Goal: Task Accomplishment & Management: Manage account settings

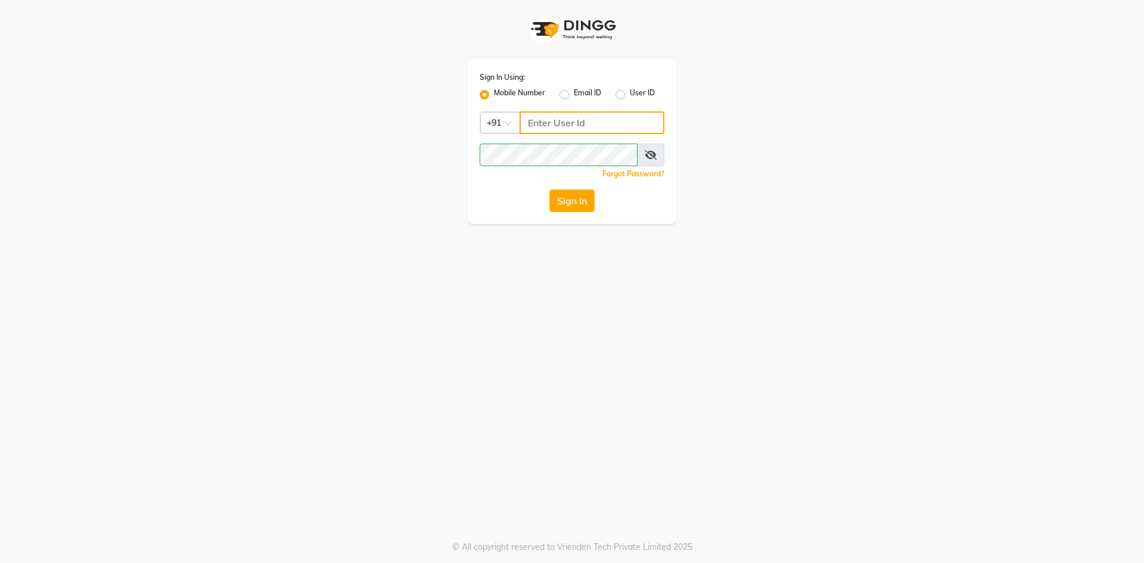
click at [530, 129] on input "Username" at bounding box center [592, 122] width 145 height 23
type input "9270029700"
click at [374, 194] on div "Sign In Using: Mobile Number Email ID User ID Country Code × [PHONE_NUMBER] Rem…" at bounding box center [571, 112] width 679 height 224
click at [650, 157] on icon at bounding box center [651, 155] width 12 height 10
click at [550, 190] on button "Sign In" at bounding box center [572, 201] width 45 height 23
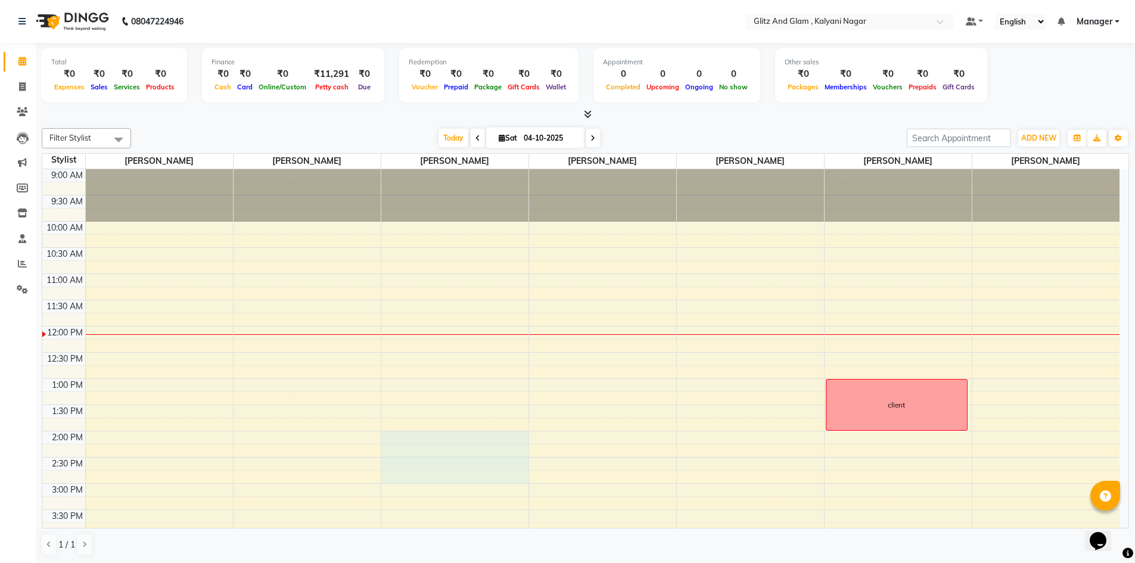
drag, startPoint x: 399, startPoint y: 436, endPoint x: 399, endPoint y: 475, distance: 39.3
click at [399, 475] on div "9:00 AM 9:30 AM 10:00 AM 10:30 AM 11:00 AM 11:30 AM 12:00 PM 12:30 PM 1:00 PM 1…" at bounding box center [581, 509] width 1078 height 681
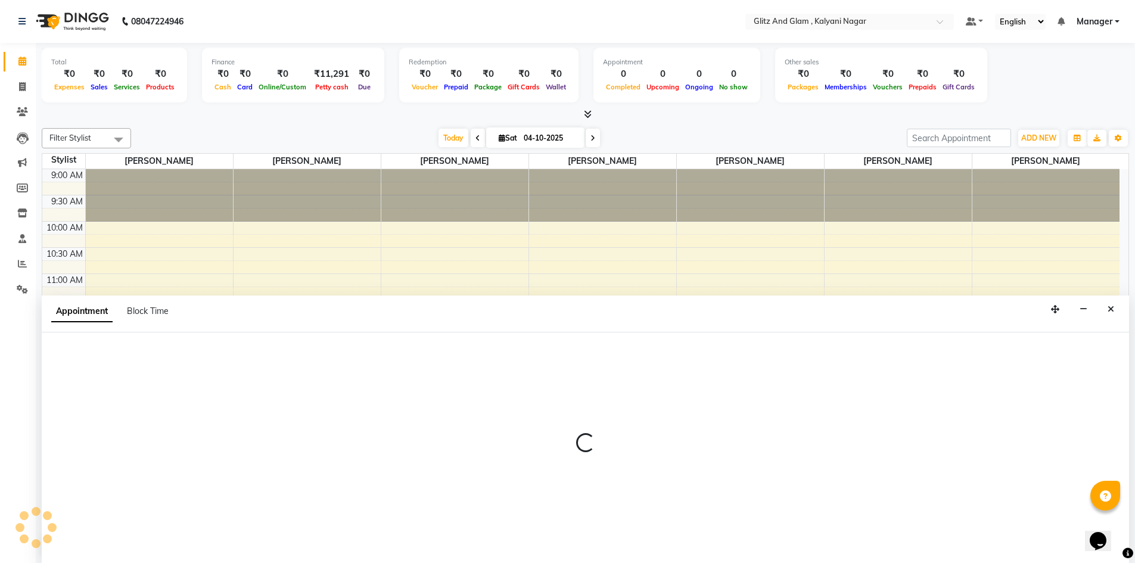
select select "65895"
select select "840"
select select "tentative"
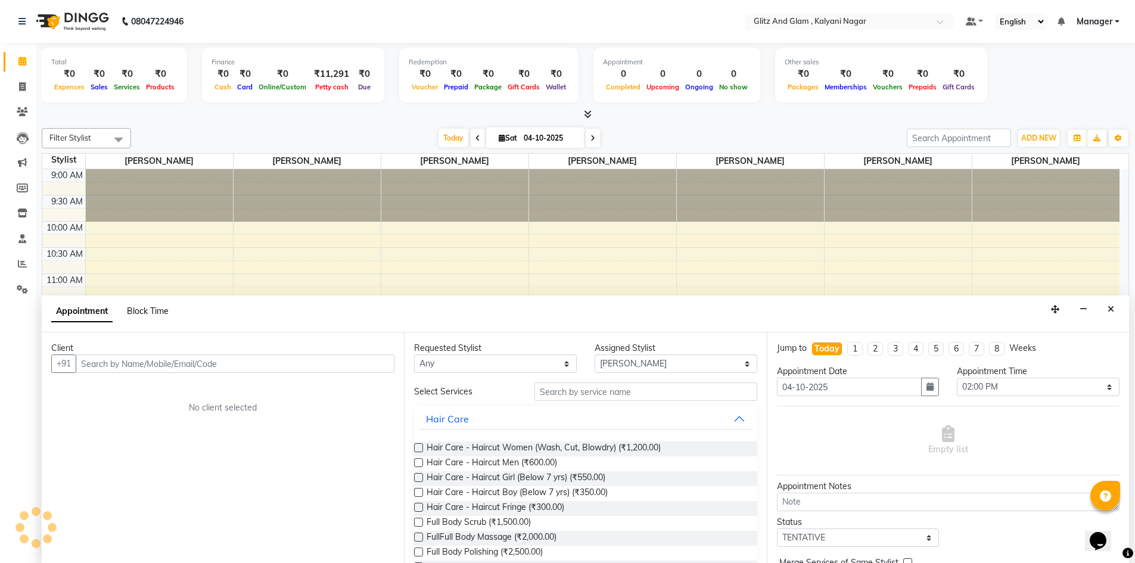
scroll to position [1, 0]
click at [144, 308] on span "Block Time" at bounding box center [148, 310] width 42 height 11
select select "65895"
select select "840"
select select "900"
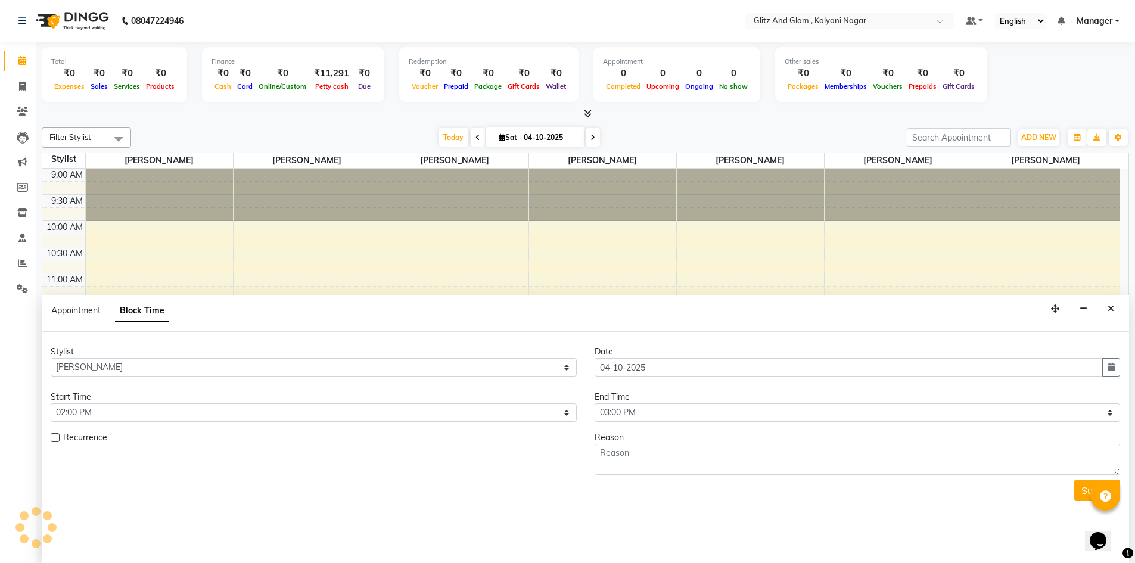
scroll to position [158, 0]
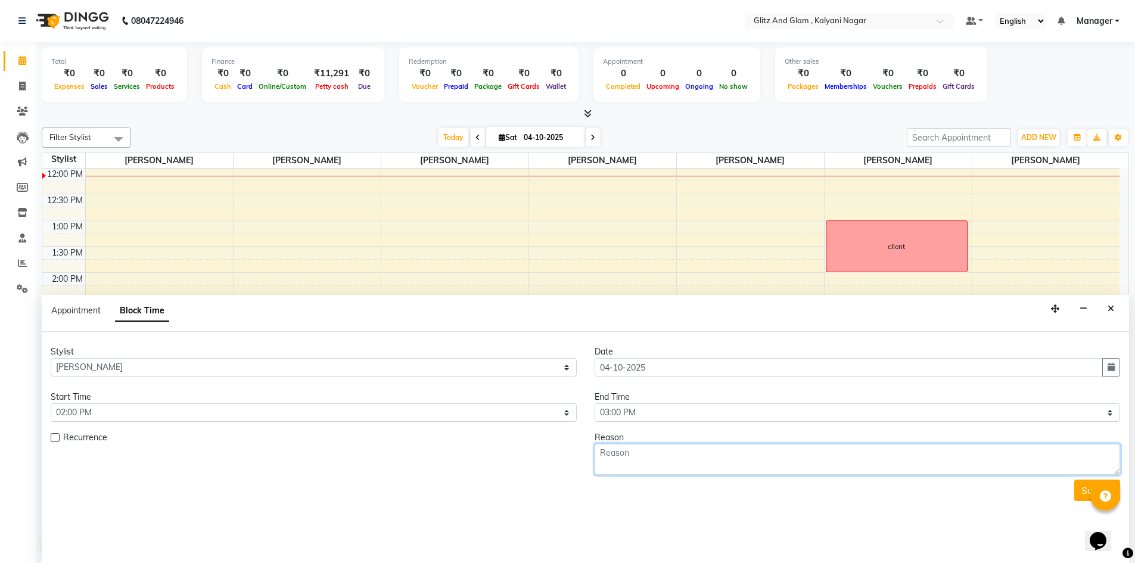
click at [619, 461] on textarea at bounding box center [858, 459] width 526 height 31
type textarea "touchup"
click at [1084, 487] on button "Submit" at bounding box center [1098, 490] width 46 height 21
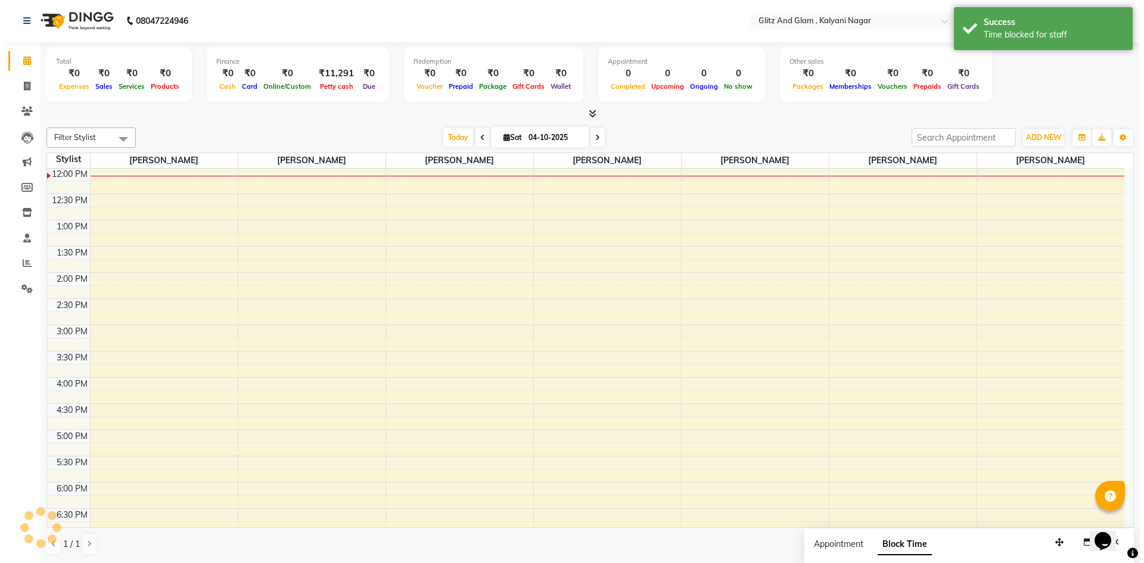
scroll to position [0, 0]
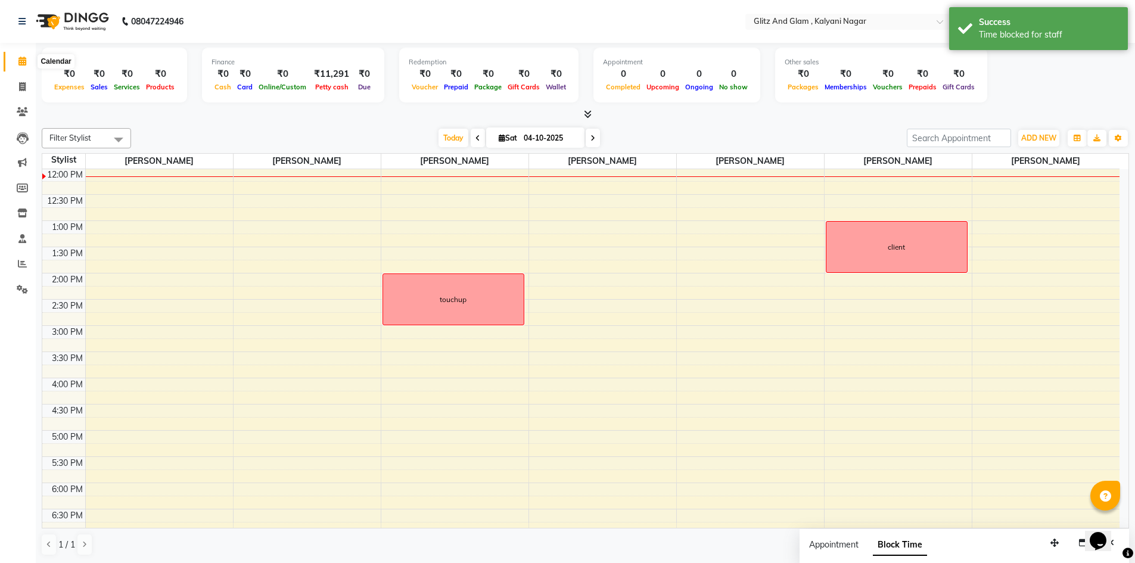
click at [22, 60] on icon at bounding box center [22, 61] width 8 height 9
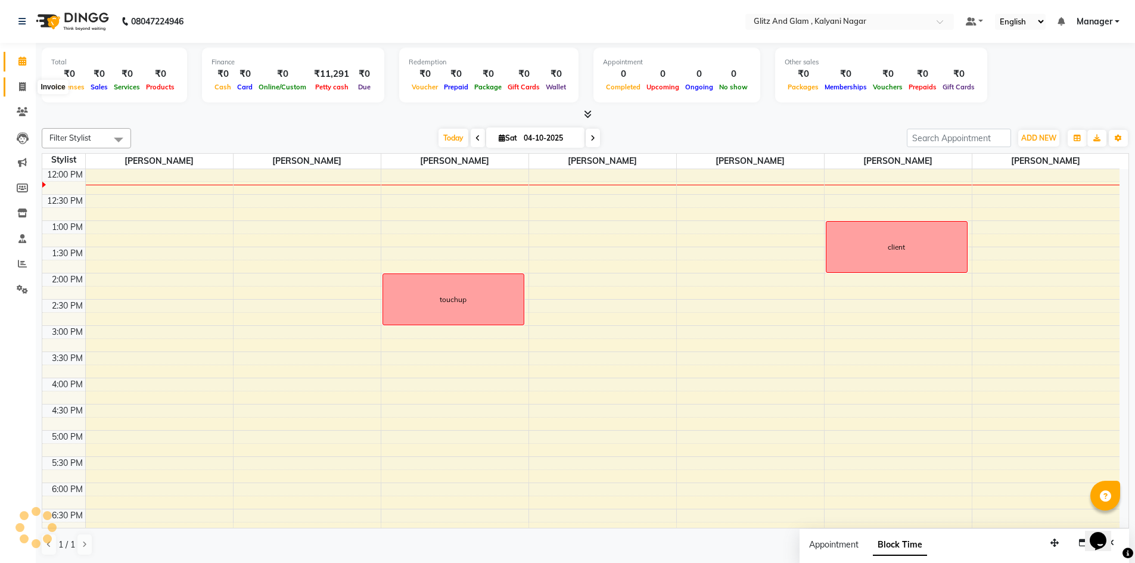
click at [21, 86] on icon at bounding box center [22, 86] width 7 height 9
select select "service"
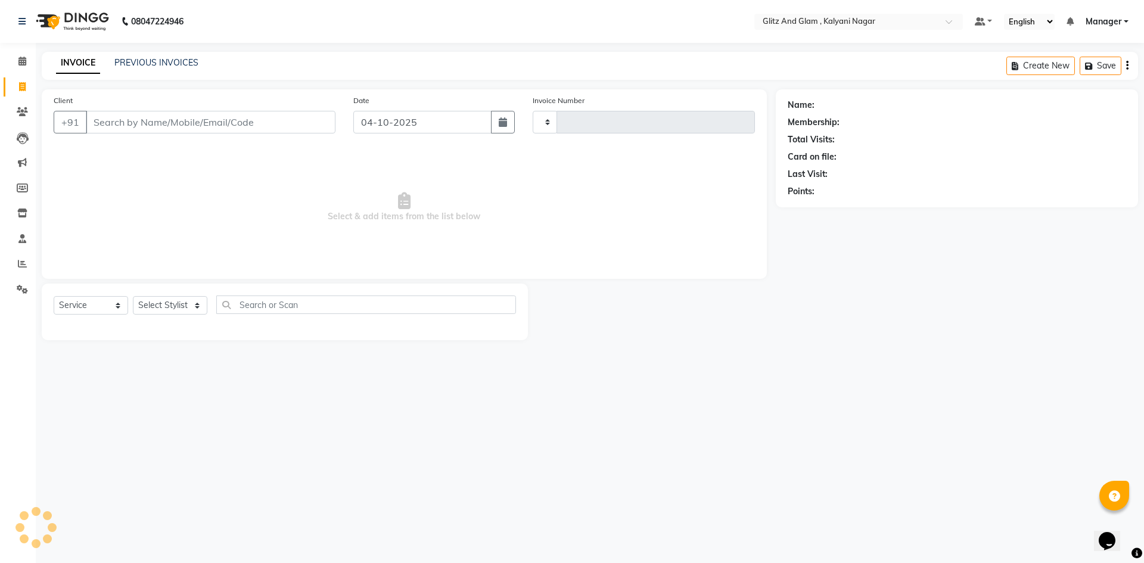
type input "9"
type input "0939"
select select "7347"
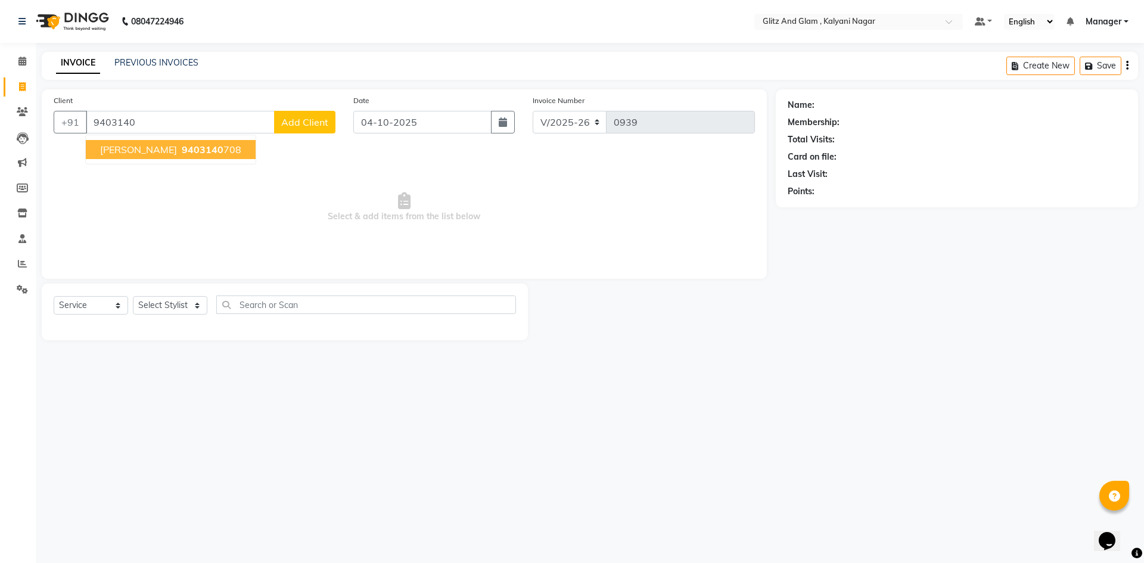
click at [180, 142] on button "[PERSON_NAME] 9403140 708" at bounding box center [171, 149] width 170 height 19
type input "9403140708"
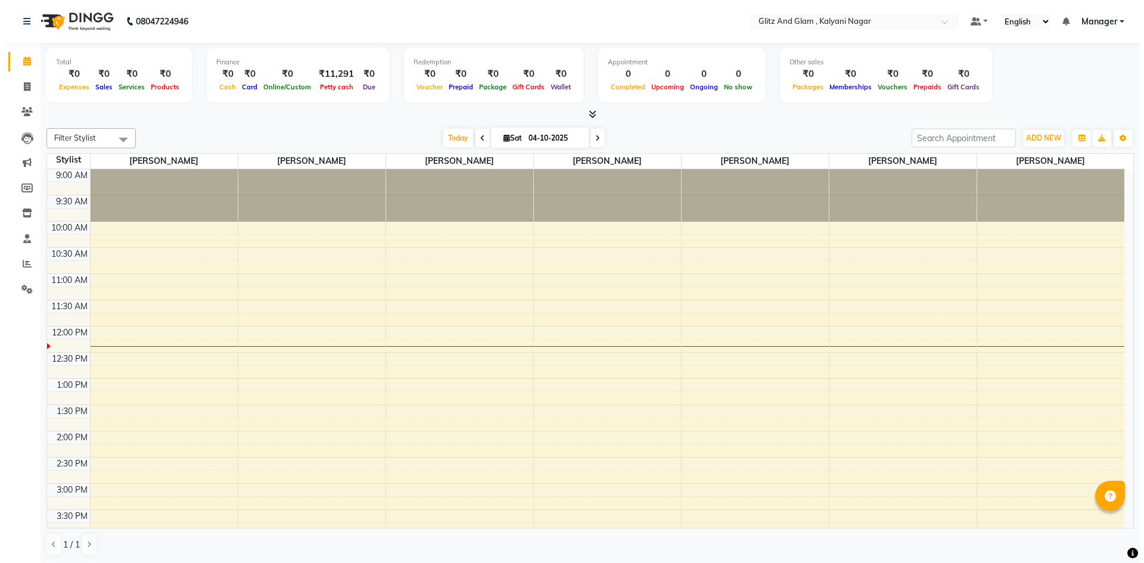
scroll to position [158, 0]
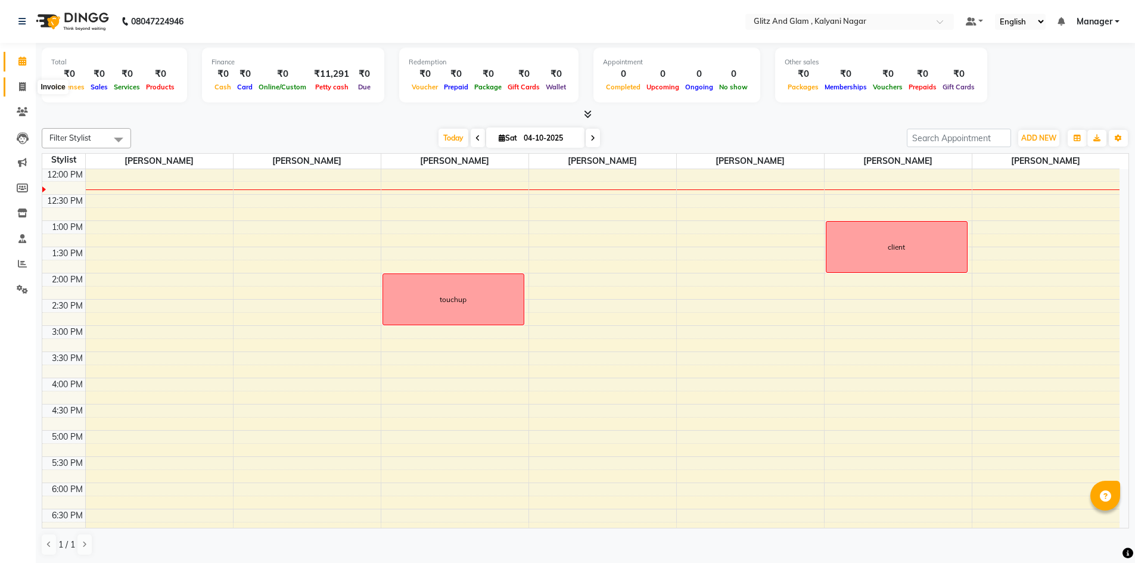
click at [23, 88] on icon at bounding box center [22, 86] width 7 height 9
select select "7347"
select select "service"
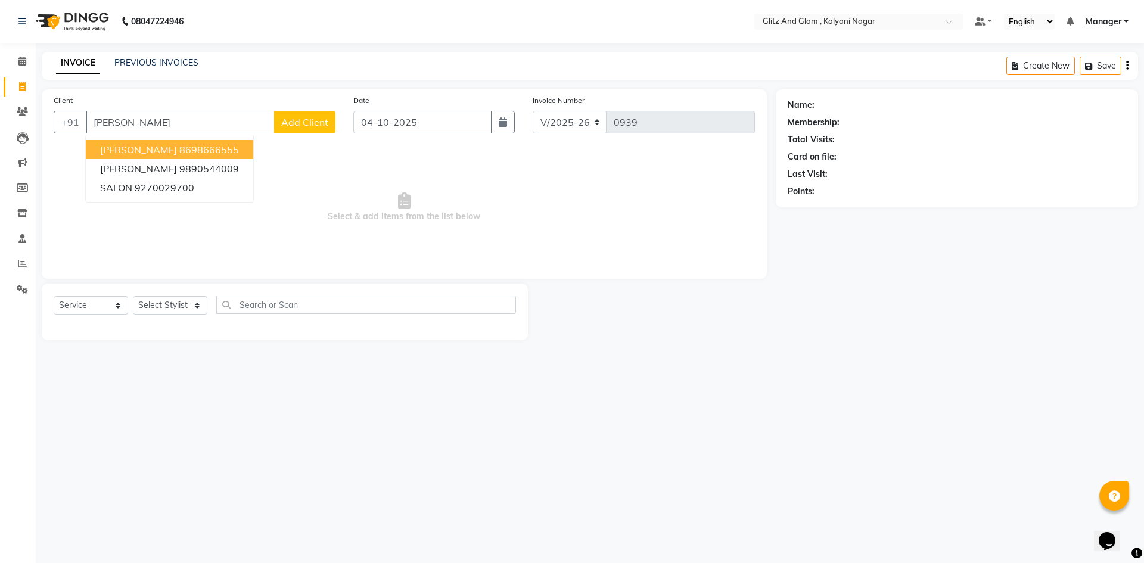
click at [170, 151] on span "SALONI NAHAR" at bounding box center [138, 150] width 77 height 12
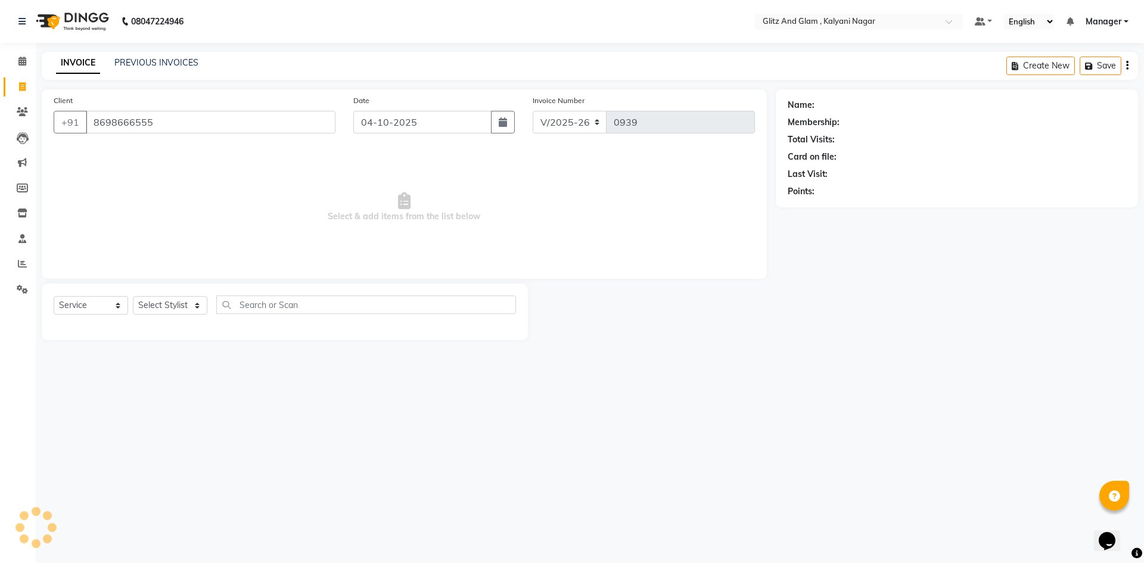
type input "8698666555"
select select "1: Object"
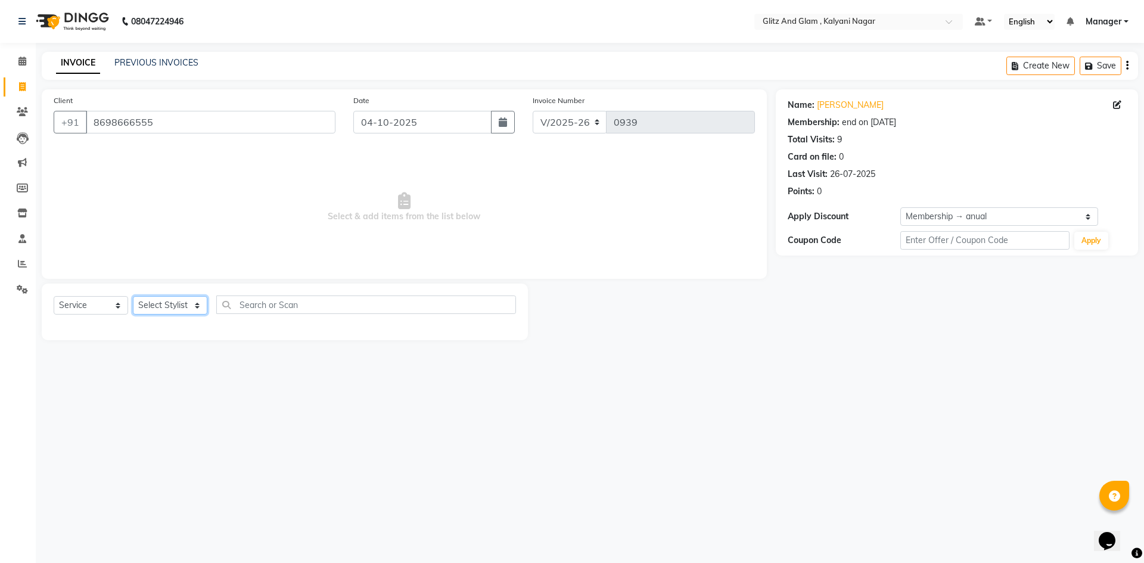
click at [188, 306] on select "Select Stylist ARCHANA GAWALI Ashirwad Sapkal Bharati Dalvi Harshal Dalavi Kuna…" at bounding box center [170, 305] width 74 height 18
select select "65933"
click at [133, 296] on select "Select Stylist ARCHANA GAWALI Ashirwad Sapkal Bharati Dalvi Harshal Dalavi Kuna…" at bounding box center [170, 305] width 74 height 18
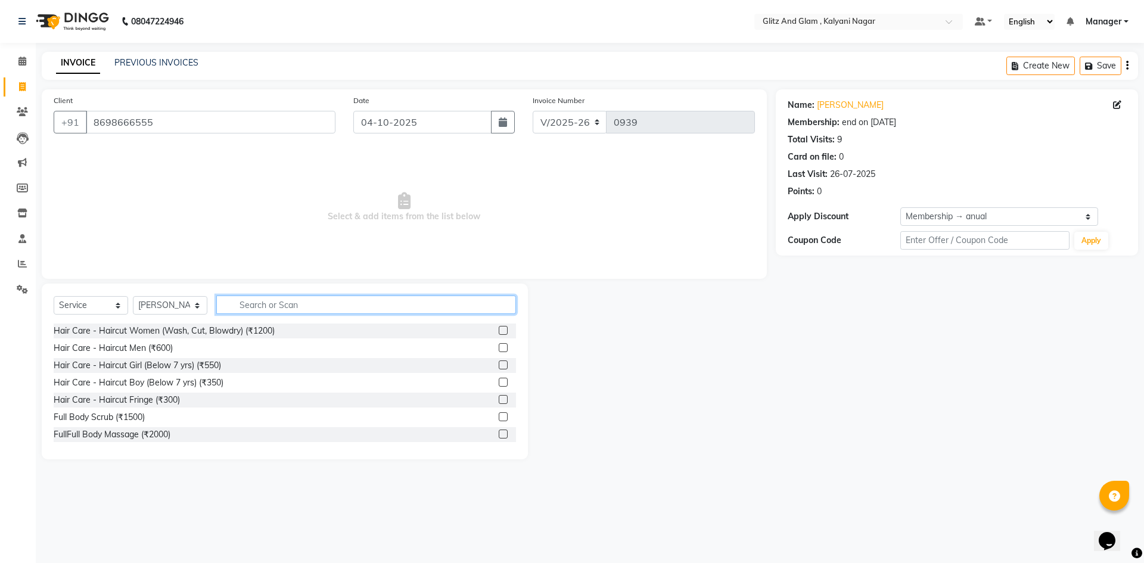
click at [269, 298] on input "text" at bounding box center [366, 305] width 300 height 18
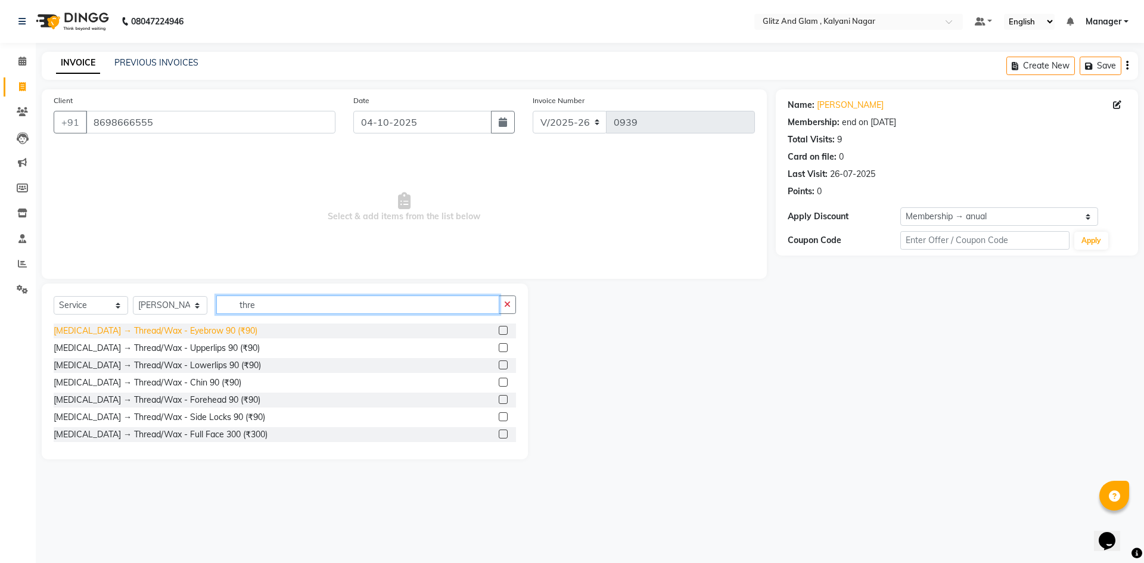
type input "thre"
click at [173, 327] on div "Skin Care → Thread/Wax - Eyebrow 90 (₹90)" at bounding box center [156, 331] width 204 height 13
checkbox input "false"
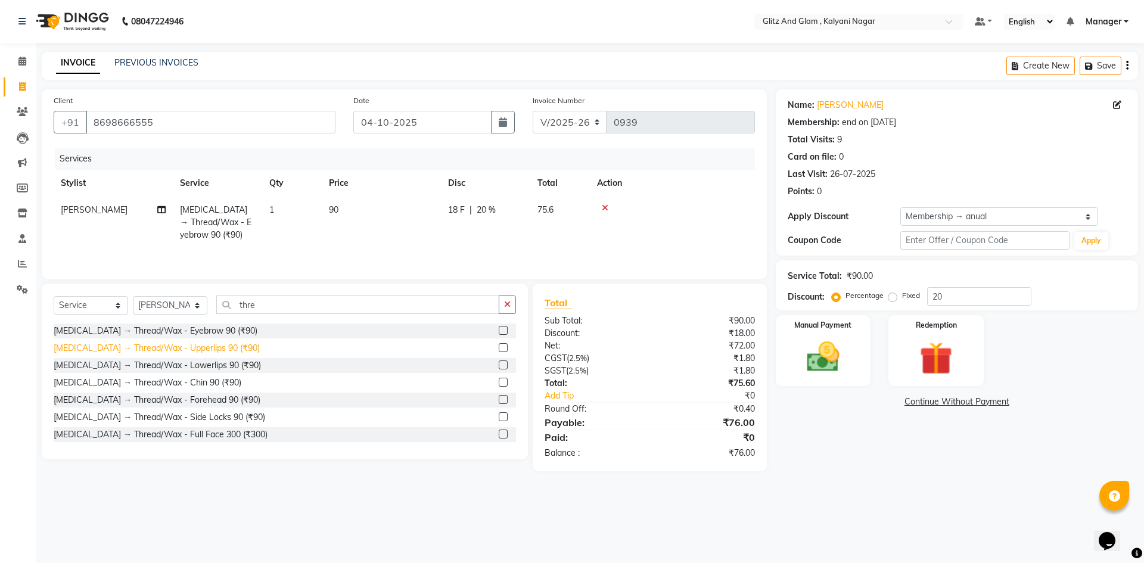
click at [175, 346] on div "Skin Care → Thread/Wax - Upperlips 90 (₹90)" at bounding box center [157, 348] width 206 height 13
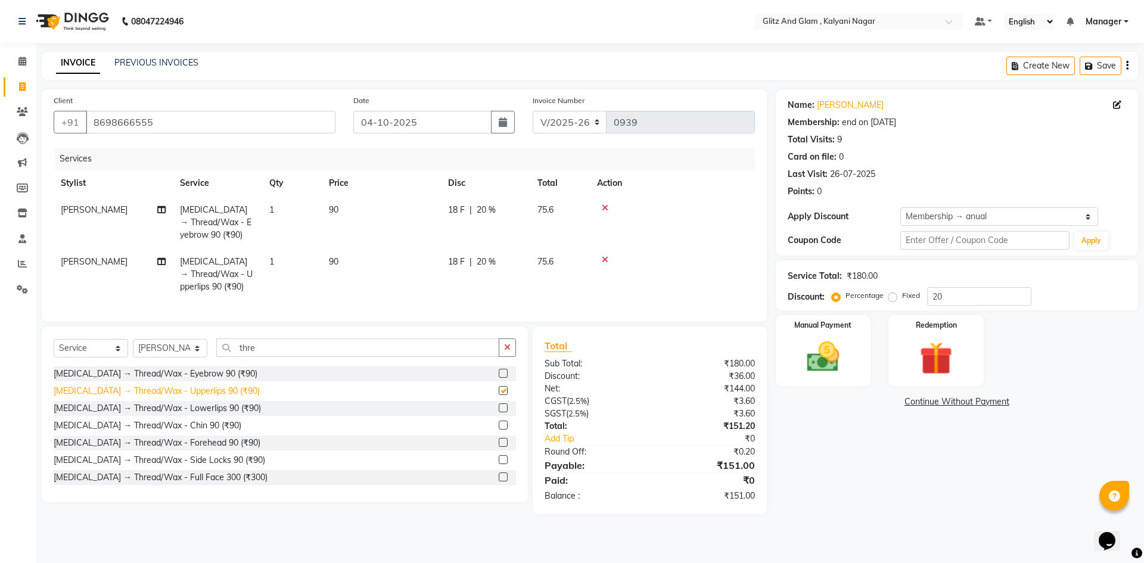
checkbox input "false"
click at [835, 351] on img at bounding box center [823, 356] width 55 height 39
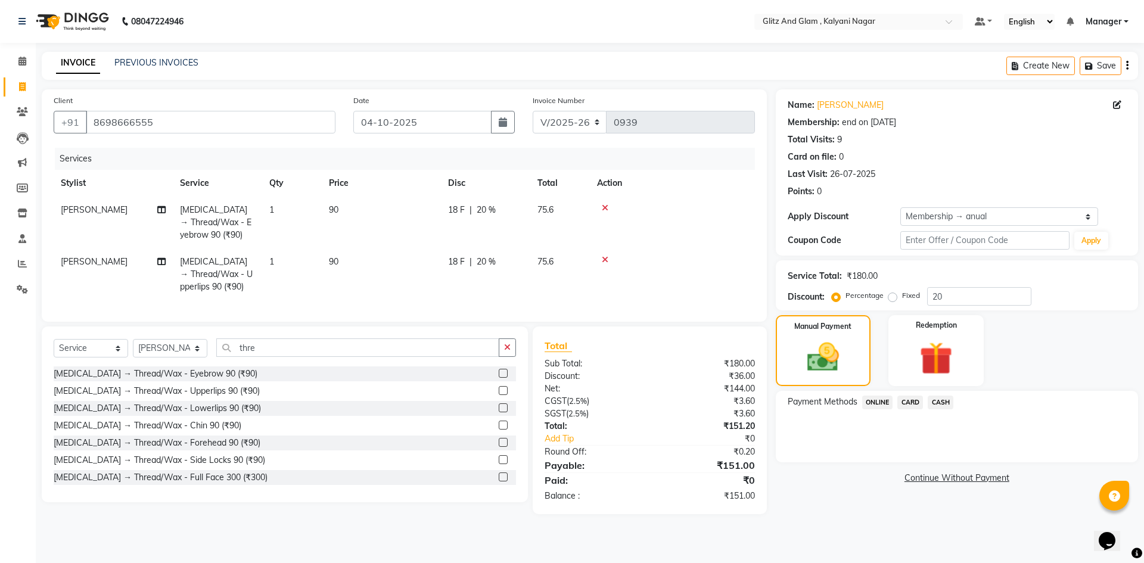
click at [883, 402] on span "ONLINE" at bounding box center [877, 403] width 31 height 14
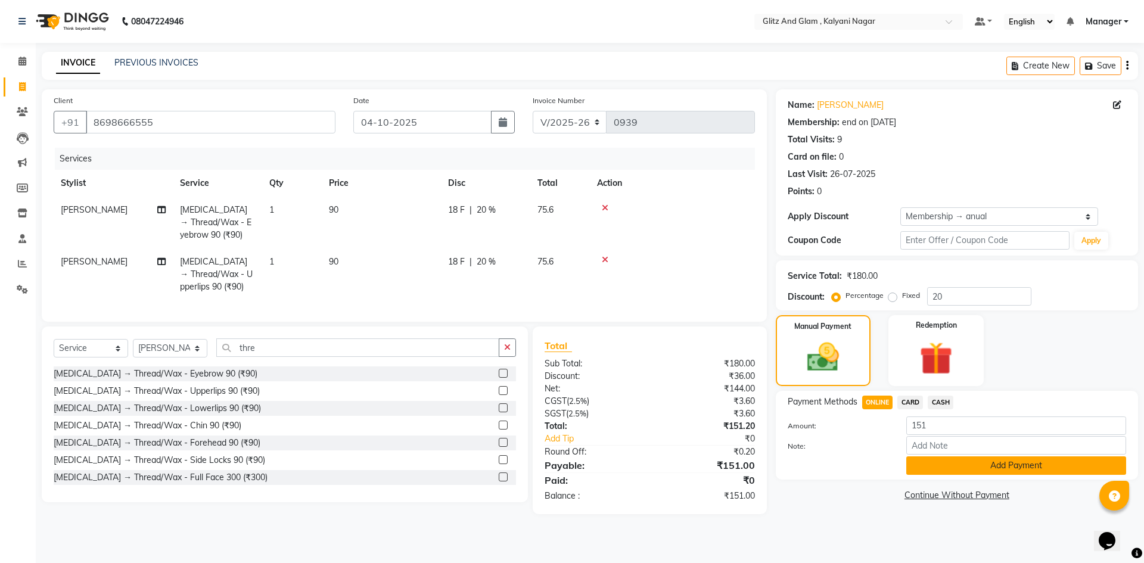
click at [928, 468] on button "Add Payment" at bounding box center [1017, 466] width 220 height 18
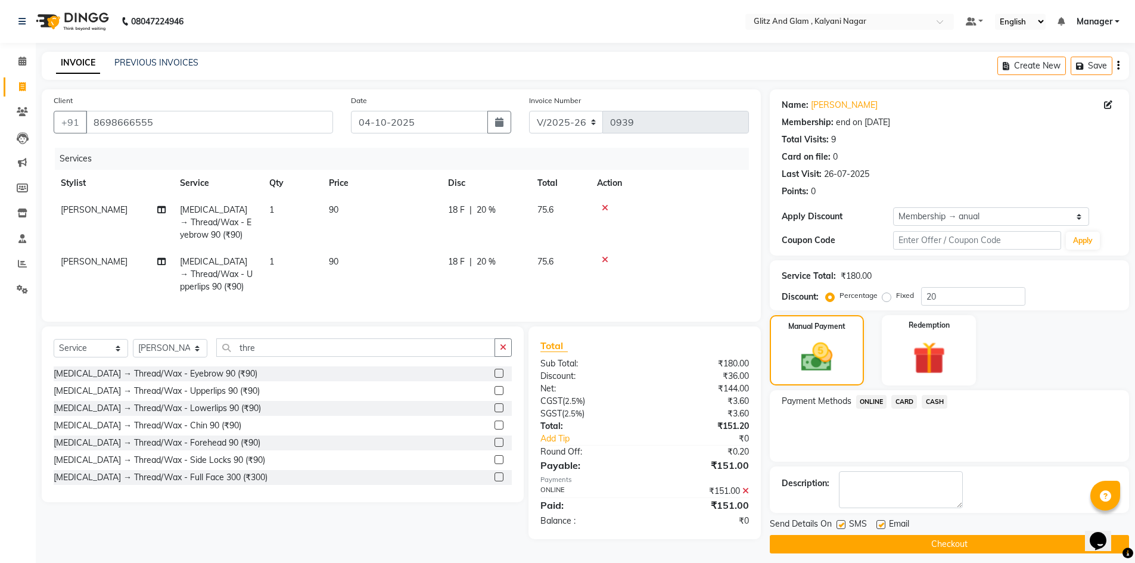
click at [933, 547] on button "Checkout" at bounding box center [949, 544] width 359 height 18
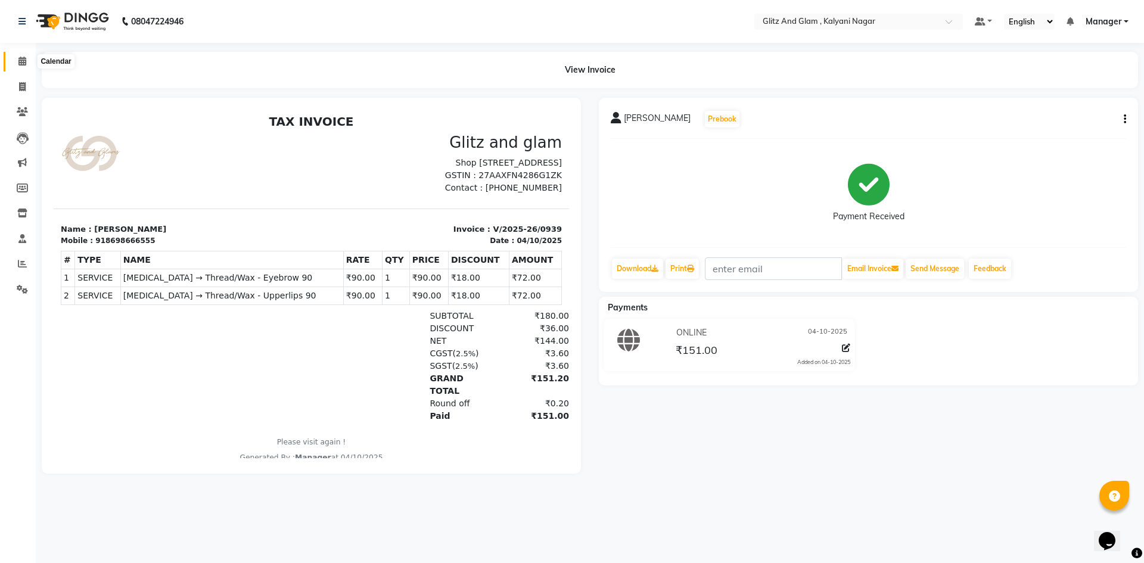
click at [22, 58] on icon at bounding box center [22, 61] width 8 height 9
